Goal: Obtain resource: Obtain resource

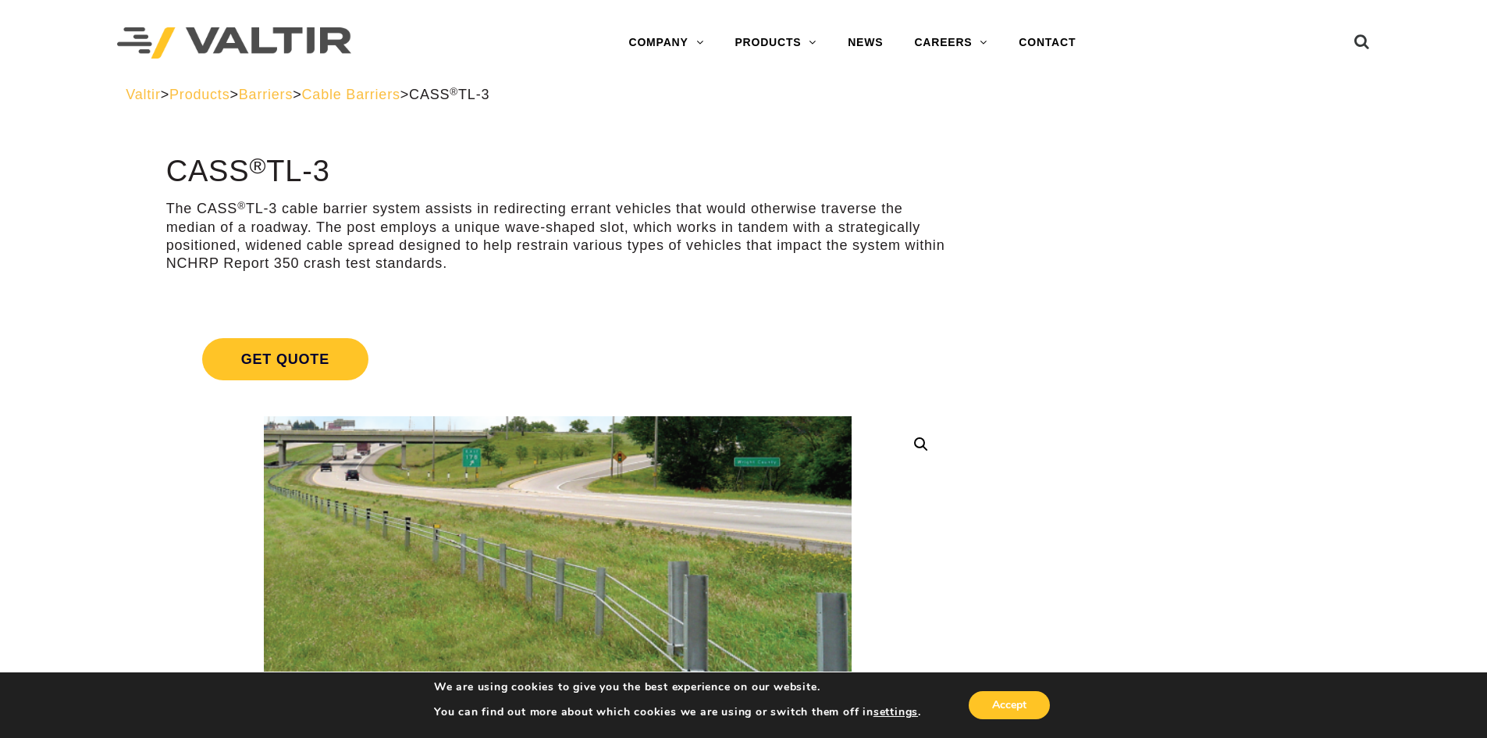
click at [400, 89] on span "Cable Barriers" at bounding box center [351, 95] width 98 height 16
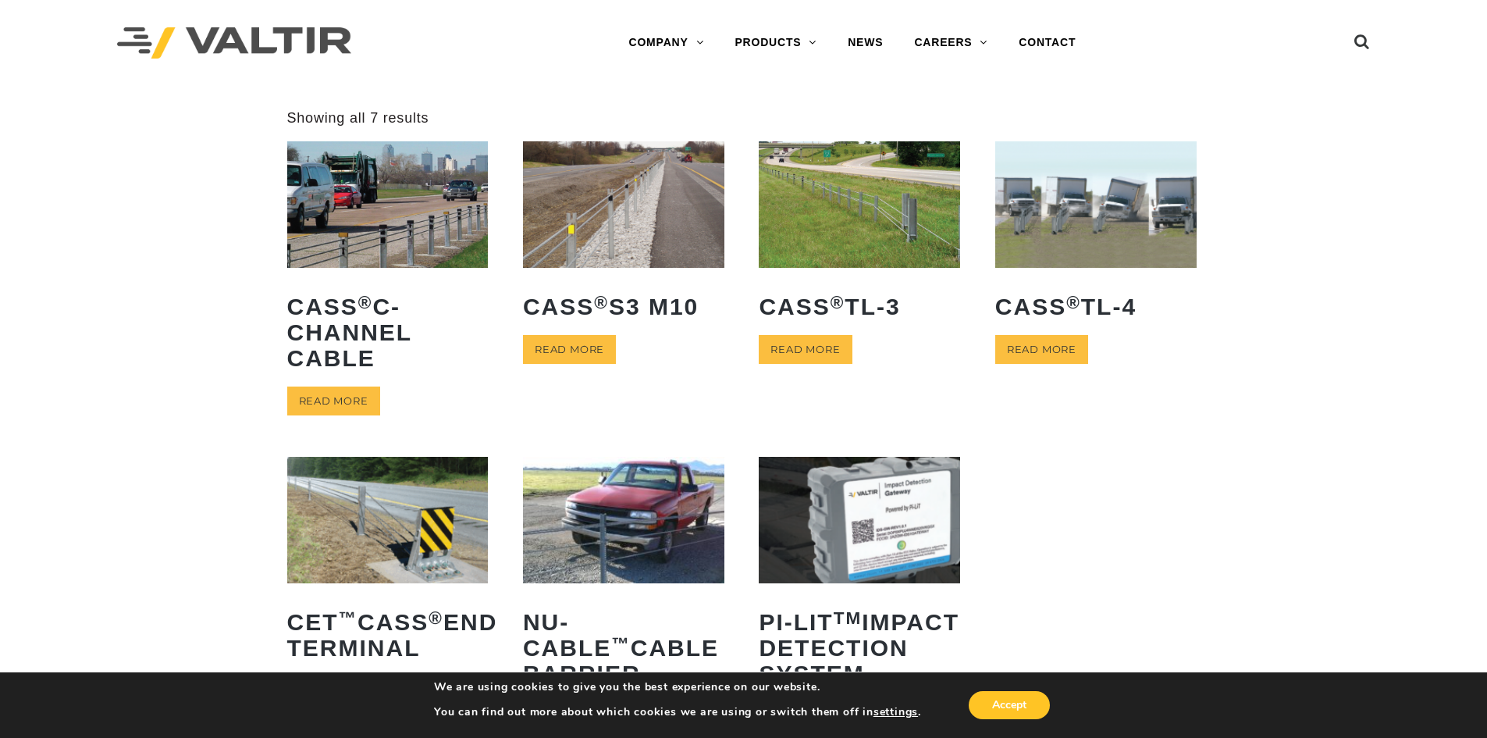
click at [1101, 245] on img at bounding box center [1095, 204] width 201 height 126
click at [823, 346] on link "Read more" at bounding box center [805, 349] width 93 height 29
click at [1033, 342] on link "Read more" at bounding box center [1041, 349] width 93 height 29
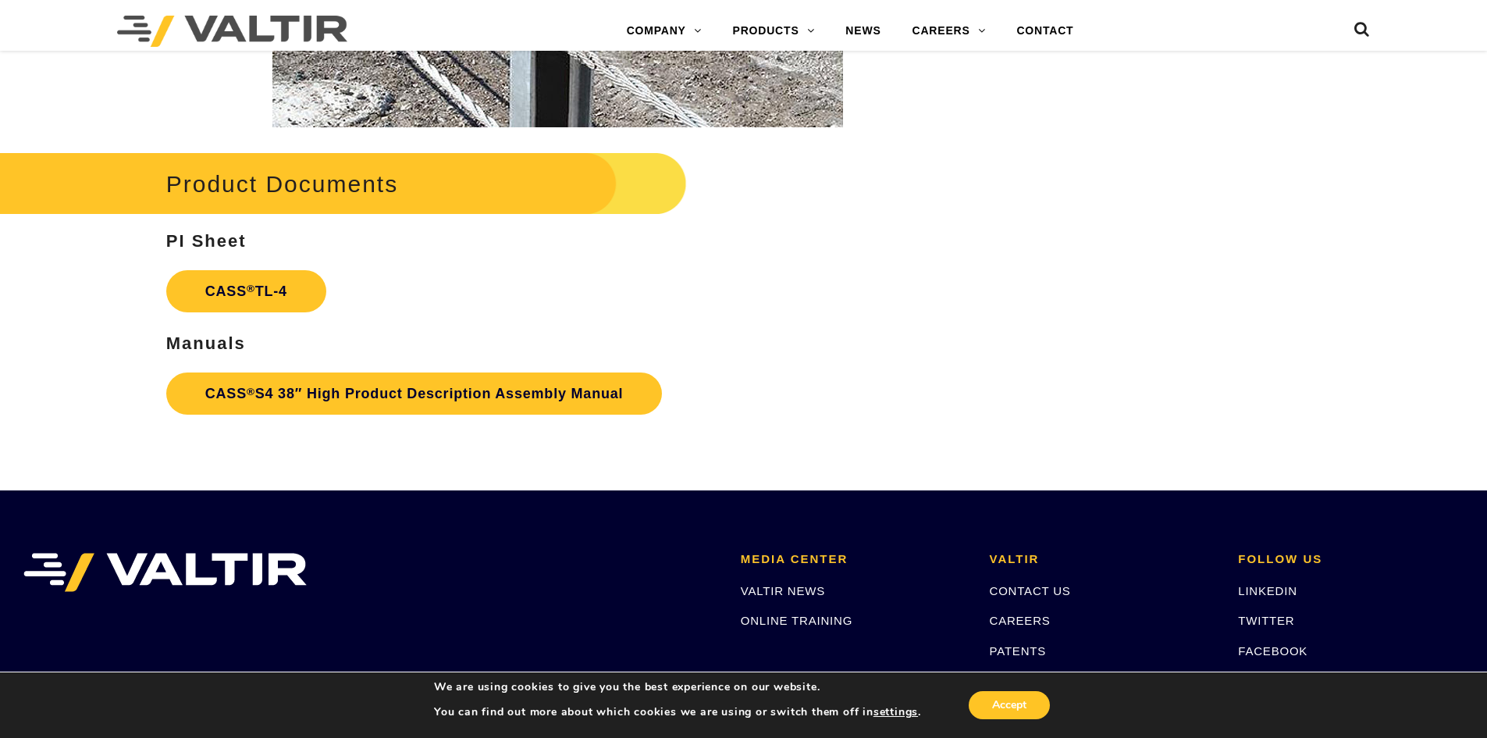
scroll to position [2563, 0]
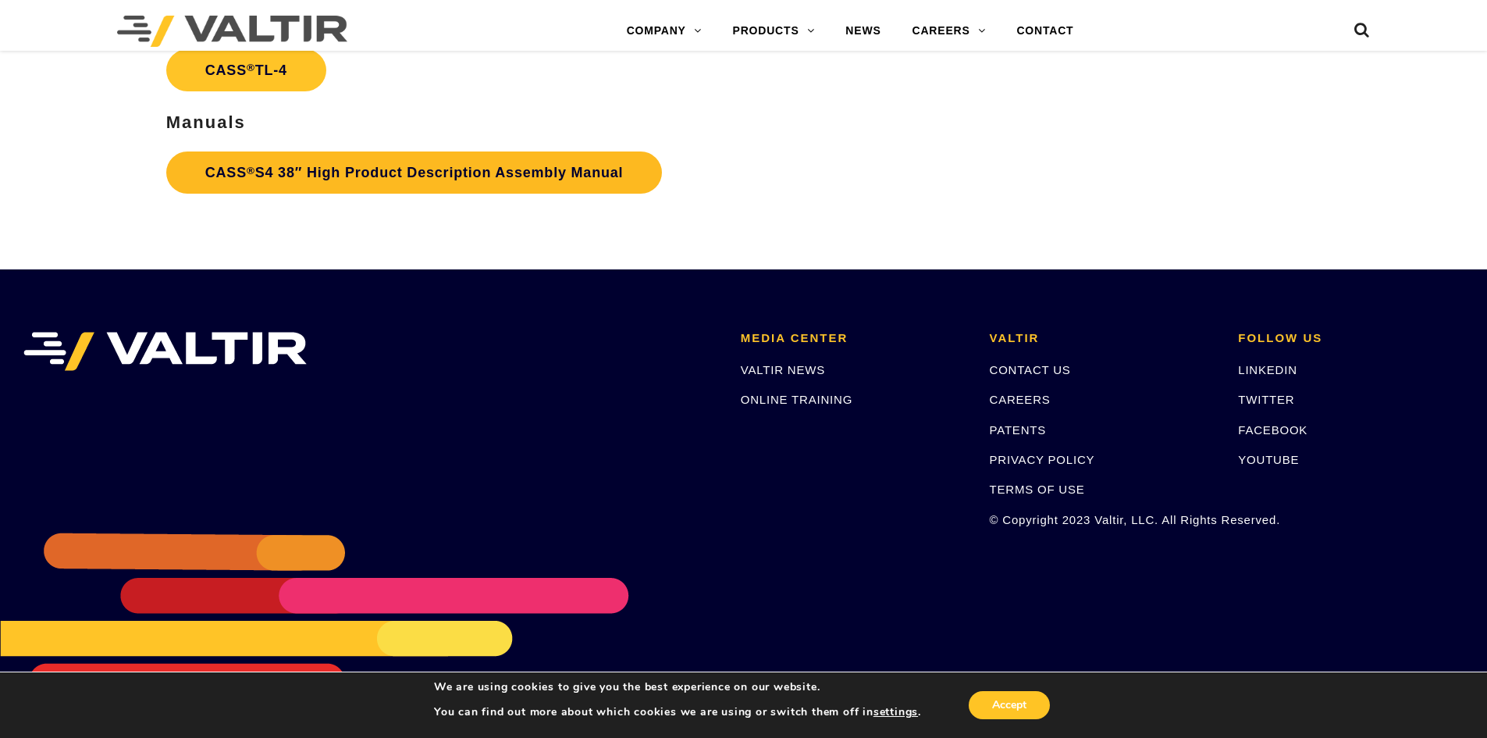
click at [334, 178] on link "CASS ® S4 38″ High Product Description Assembly Manual" at bounding box center [414, 172] width 496 height 42
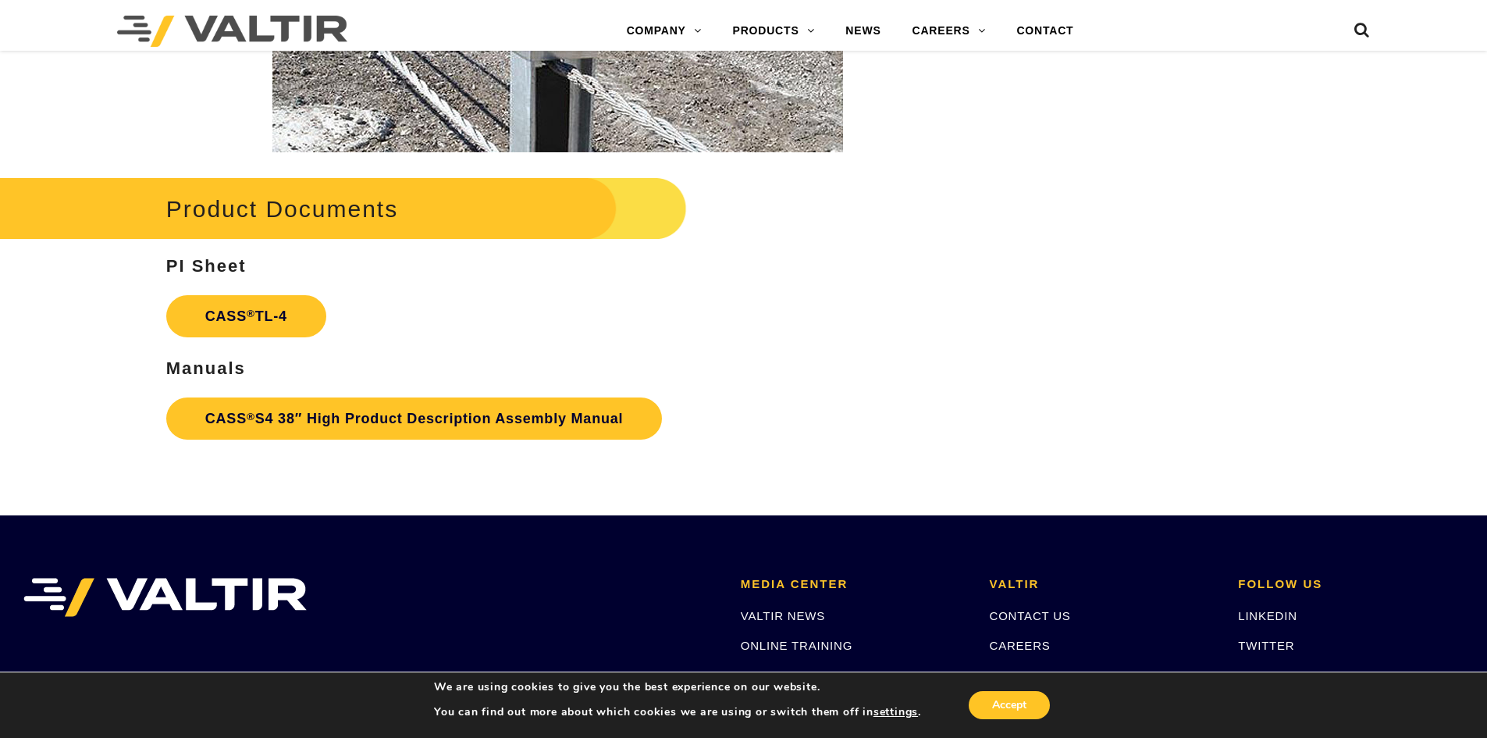
scroll to position [2303, 0]
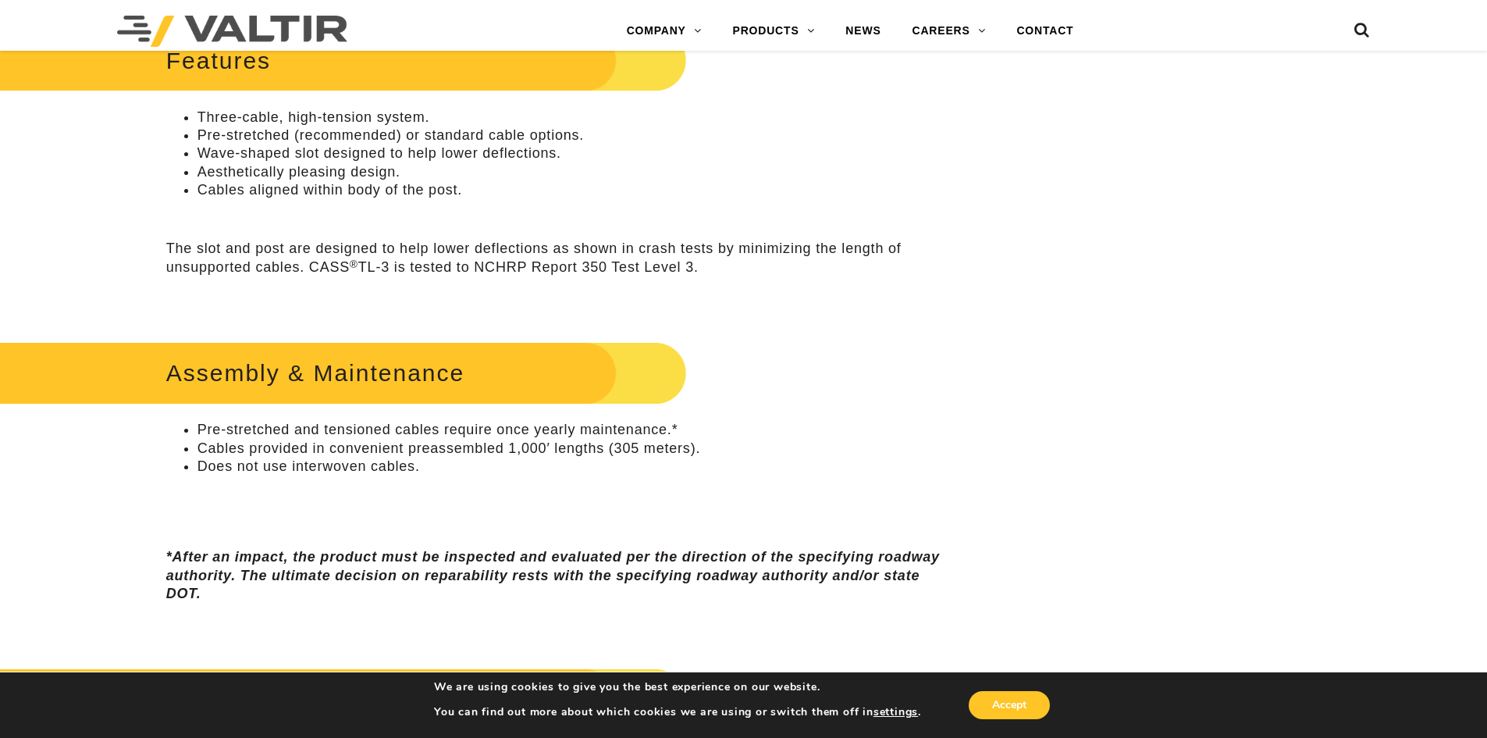
scroll to position [260, 0]
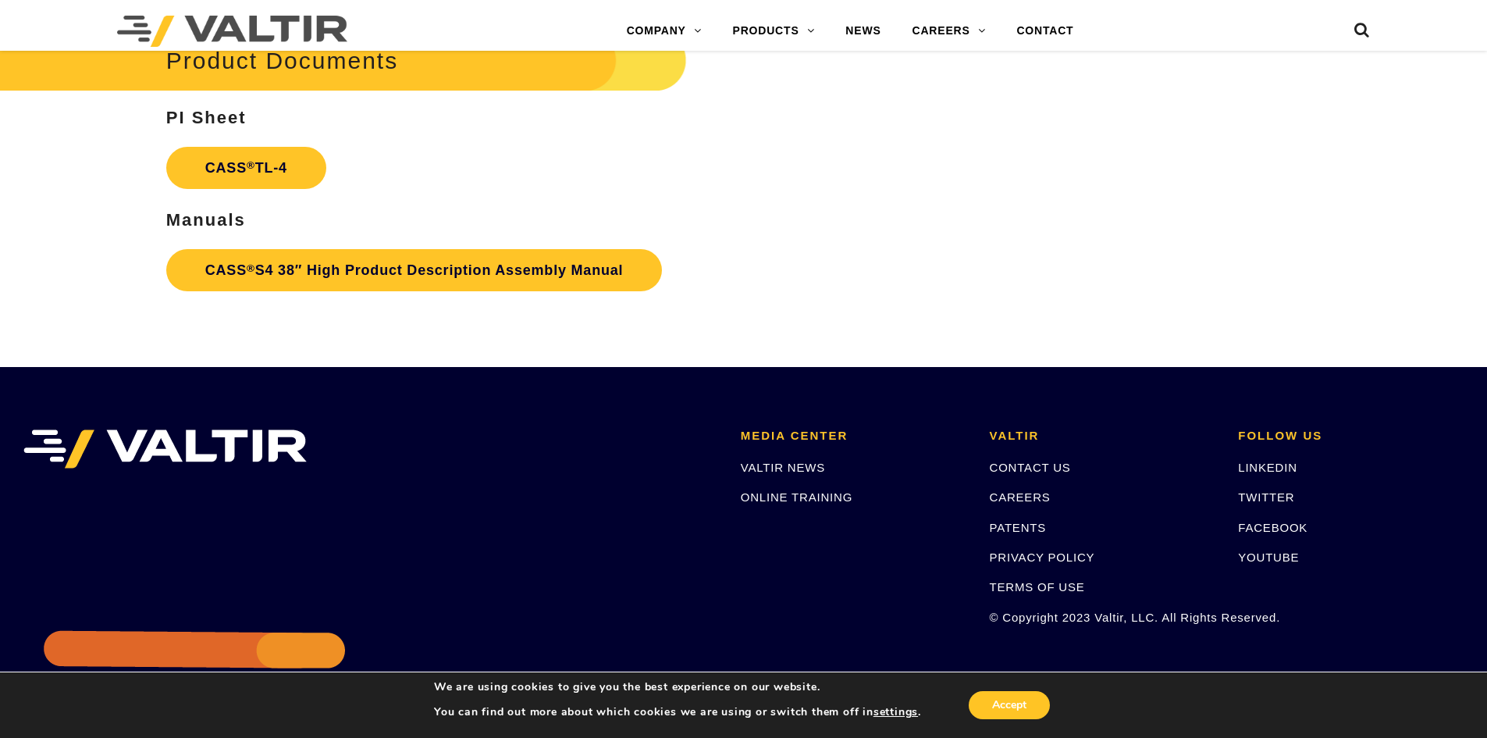
scroll to position [2563, 0]
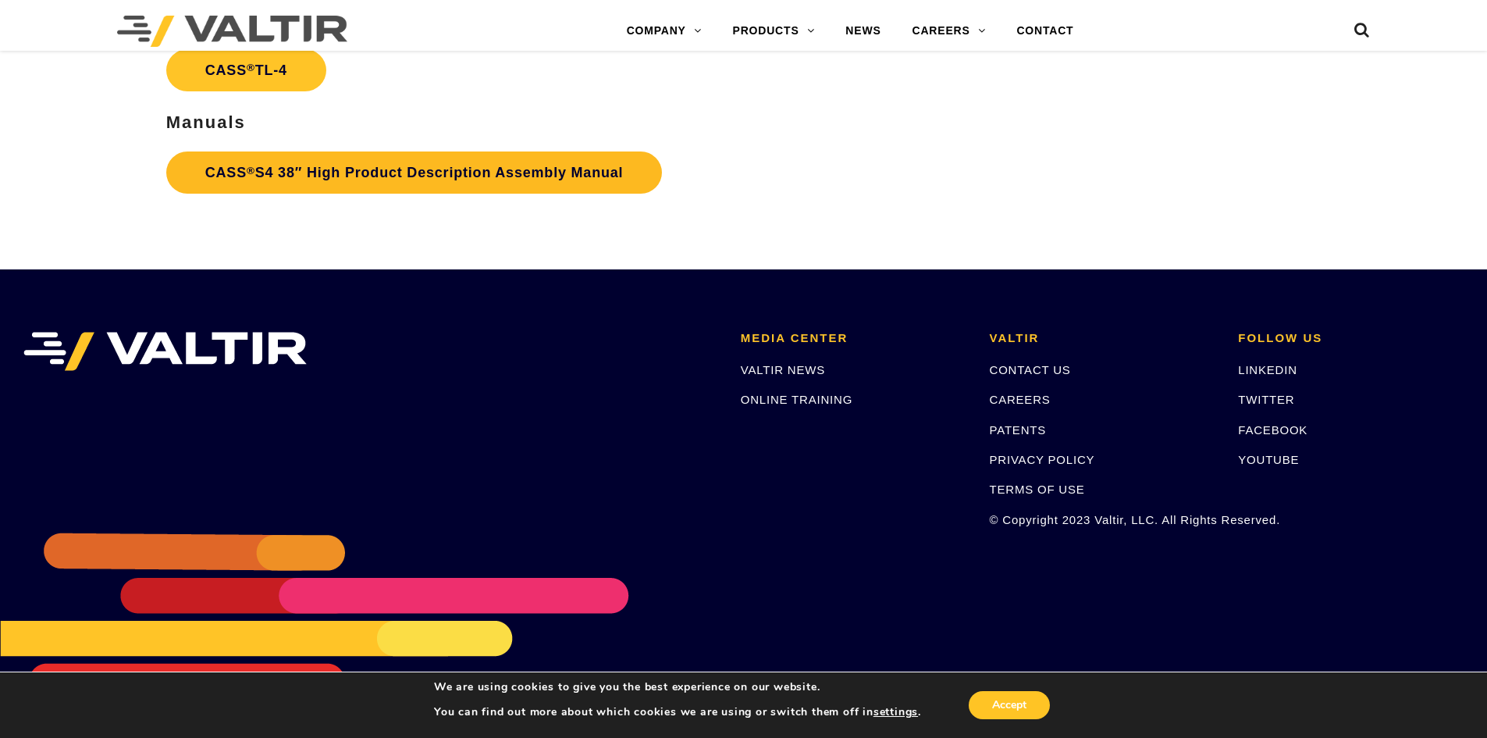
click at [365, 166] on link "CASS ® S4 38″ High Product Description Assembly Manual" at bounding box center [414, 172] width 496 height 42
